Goal: Check status: Check status

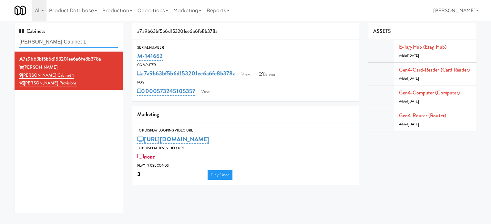
click at [84, 44] on input "[PERSON_NAME] Cabinet 1" at bounding box center [68, 42] width 98 height 12
paste input "Avant HP - Cooler - Middle"
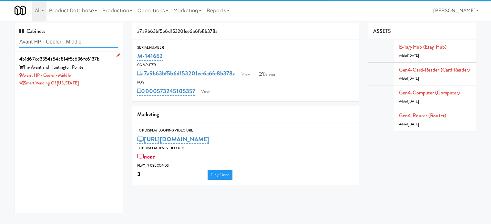
type input "Avant HP - Cooler - Middle"
click at [98, 81] on div "Smart Vending of [US_STATE]" at bounding box center [68, 83] width 98 height 8
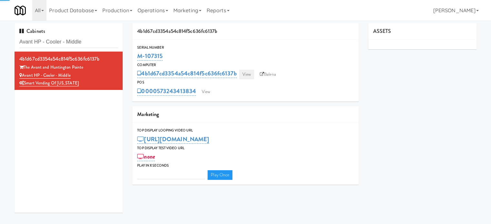
type input "3"
click at [248, 76] on link "View" at bounding box center [246, 75] width 15 height 10
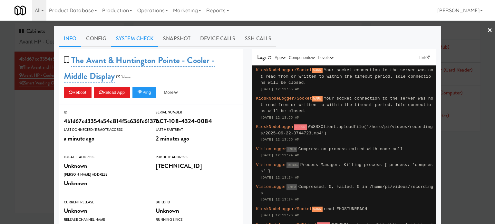
click at [124, 38] on link "System Check" at bounding box center [134, 39] width 47 height 16
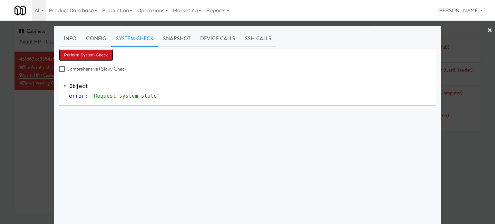
click at [105, 56] on button "Perform System Check" at bounding box center [86, 55] width 54 height 12
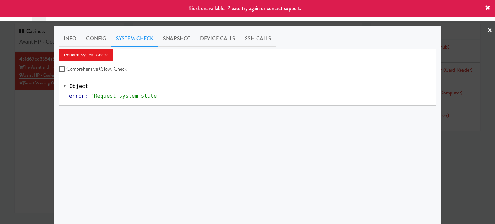
click at [50, 112] on div at bounding box center [247, 112] width 495 height 224
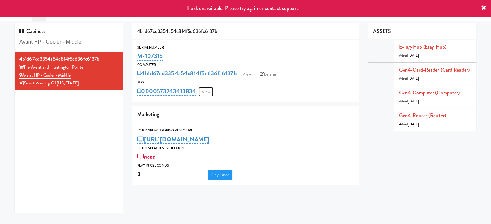
click at [206, 91] on link "View" at bounding box center [205, 92] width 15 height 10
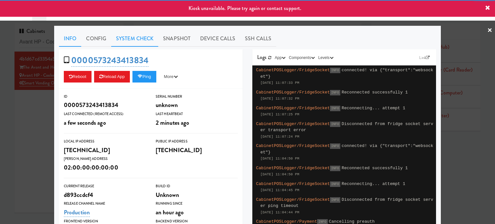
click at [125, 39] on link "System Check" at bounding box center [134, 39] width 47 height 16
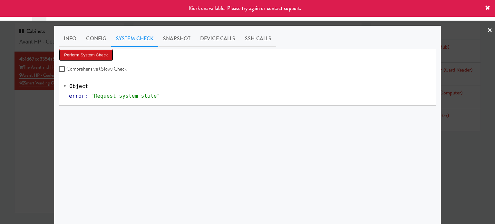
click at [102, 55] on button "Perform System Check" at bounding box center [86, 55] width 54 height 12
click at [4, 134] on div at bounding box center [247, 112] width 495 height 224
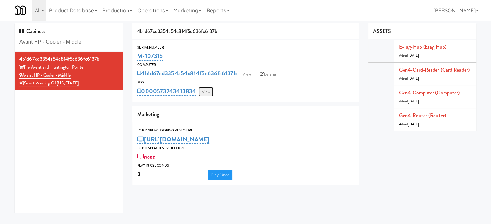
click at [207, 93] on link "View" at bounding box center [205, 92] width 15 height 10
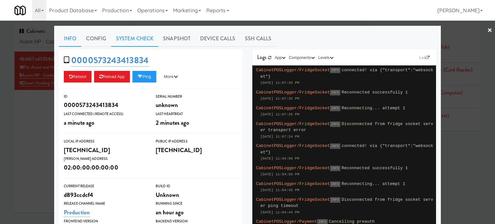
click at [133, 37] on link "System Check" at bounding box center [134, 39] width 47 height 16
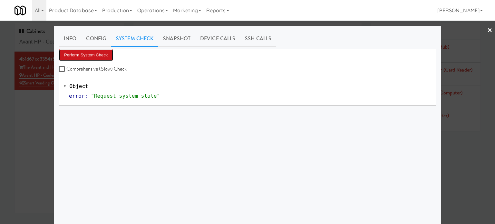
click at [92, 54] on button "Perform System Check" at bounding box center [86, 55] width 54 height 12
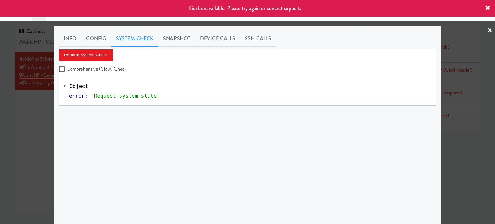
click at [31, 123] on div at bounding box center [247, 112] width 495 height 224
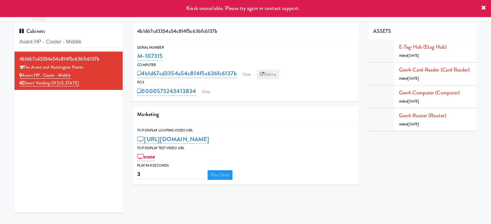
click at [273, 75] on link "Balena" at bounding box center [267, 75] width 23 height 10
